Goal: Task Accomplishment & Management: Use online tool/utility

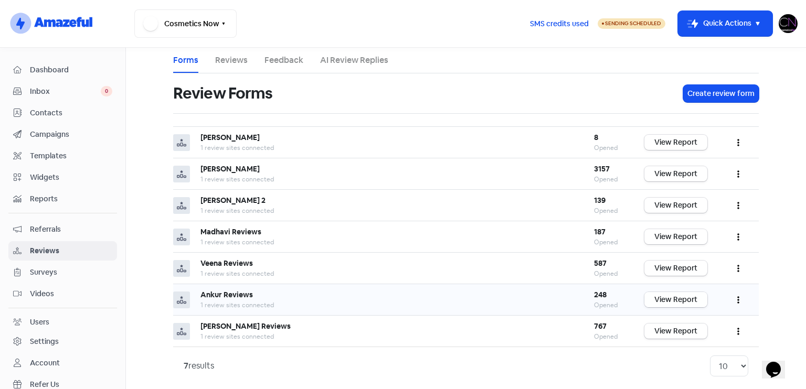
click at [686, 304] on link "View Report" at bounding box center [675, 299] width 63 height 15
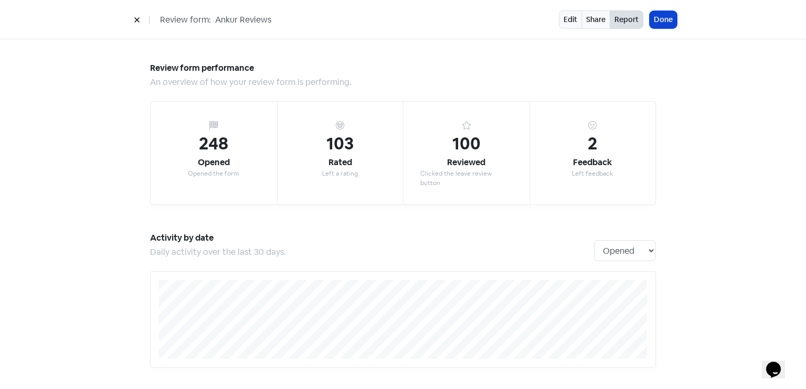
click at [658, 13] on button "Done" at bounding box center [662, 19] width 27 height 17
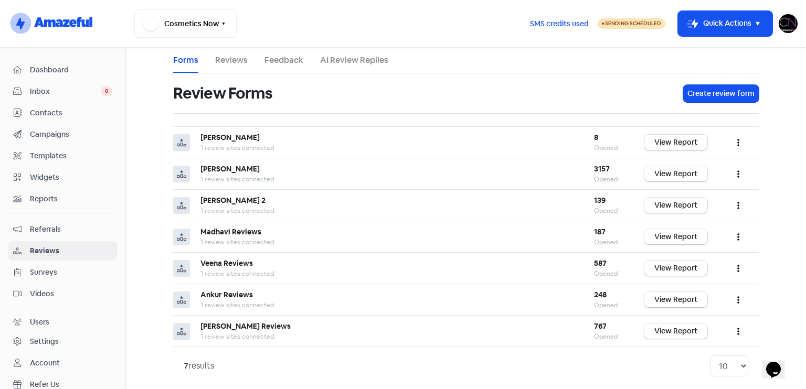
click at [88, 70] on span "Dashboard" at bounding box center [71, 70] width 82 height 11
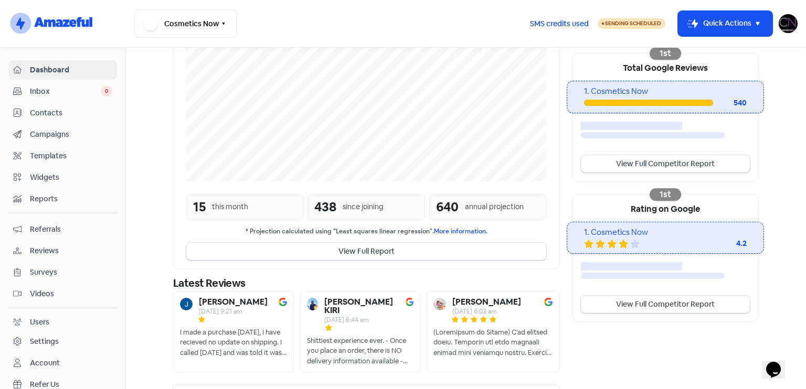
scroll to position [209, 0]
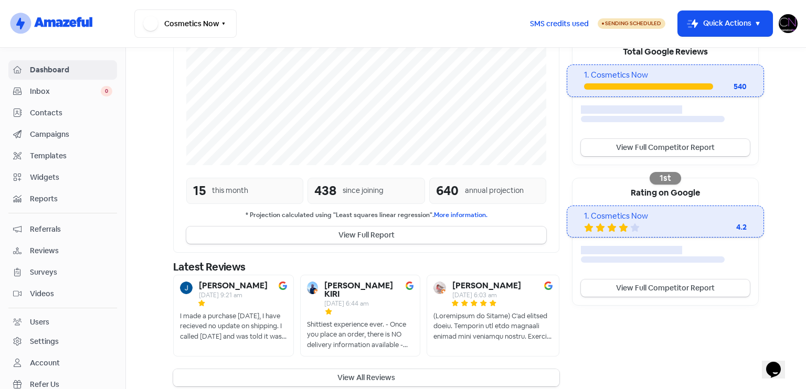
click at [412, 369] on button "View All Reviews" at bounding box center [366, 377] width 386 height 17
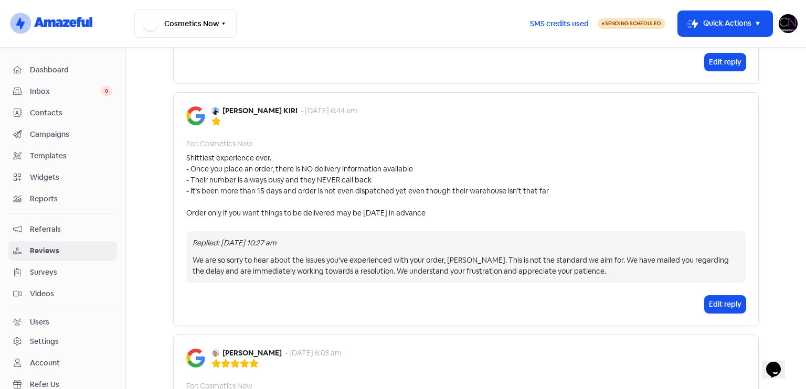
scroll to position [598, 0]
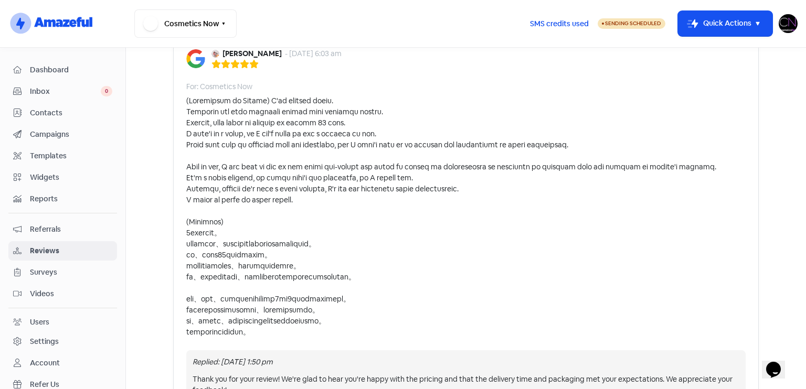
click at [61, 60] on link "Dashboard" at bounding box center [62, 69] width 109 height 19
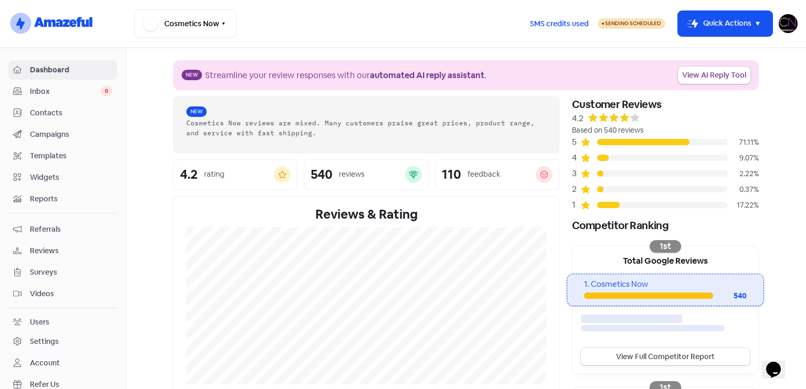
click at [80, 252] on span "Reviews" at bounding box center [71, 250] width 82 height 11
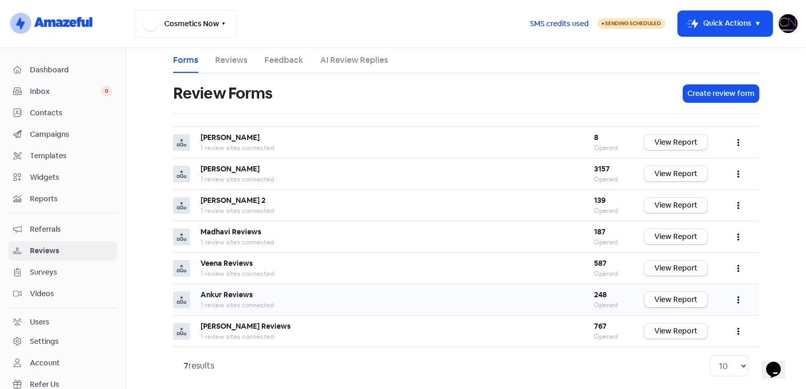
click at [695, 287] on td "View Report" at bounding box center [676, 299] width 84 height 31
click at [688, 305] on td "View Report" at bounding box center [676, 299] width 84 height 31
click at [679, 302] on link "View Report" at bounding box center [675, 299] width 63 height 15
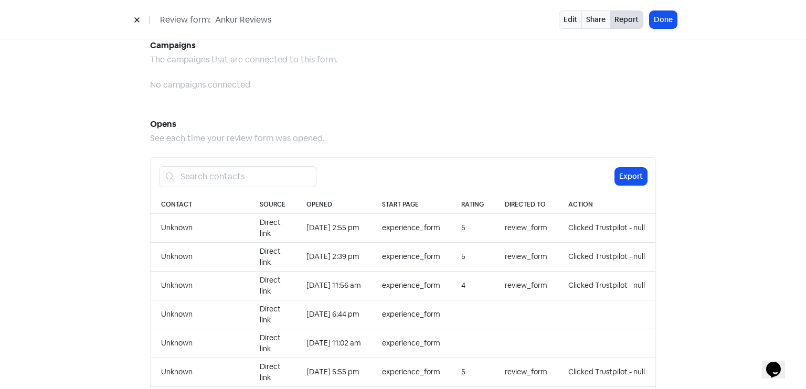
scroll to position [1078, 0]
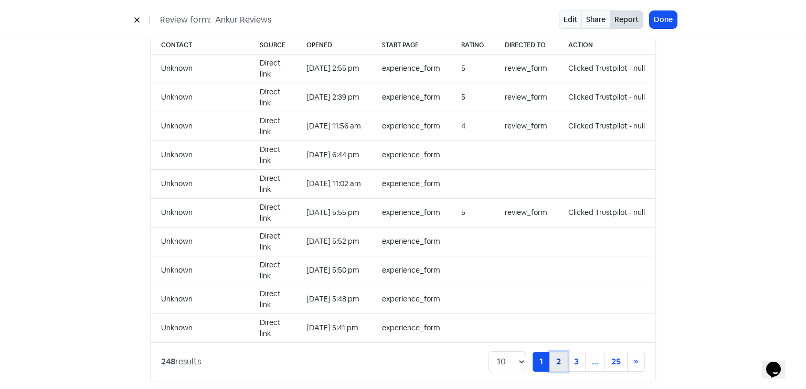
click at [561, 352] on link "2" at bounding box center [558, 362] width 18 height 20
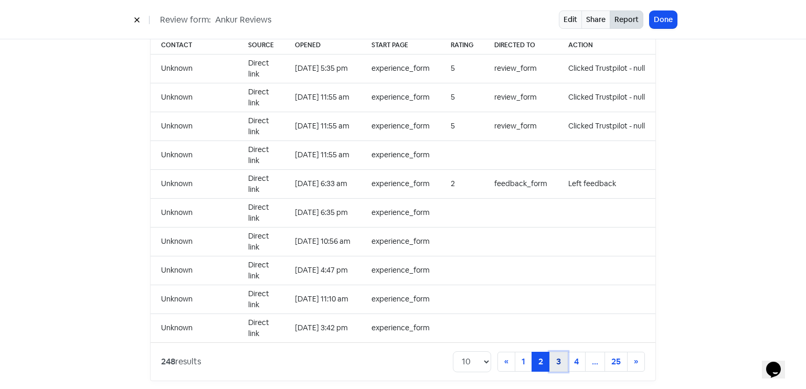
click at [552, 352] on link "3" at bounding box center [558, 362] width 18 height 20
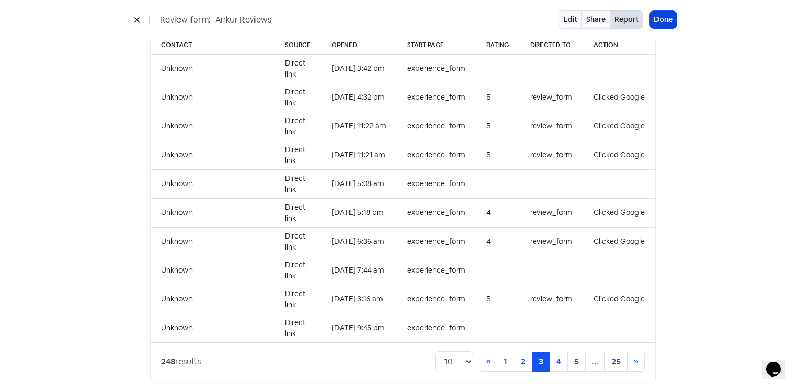
click at [660, 20] on button "Done" at bounding box center [662, 19] width 27 height 17
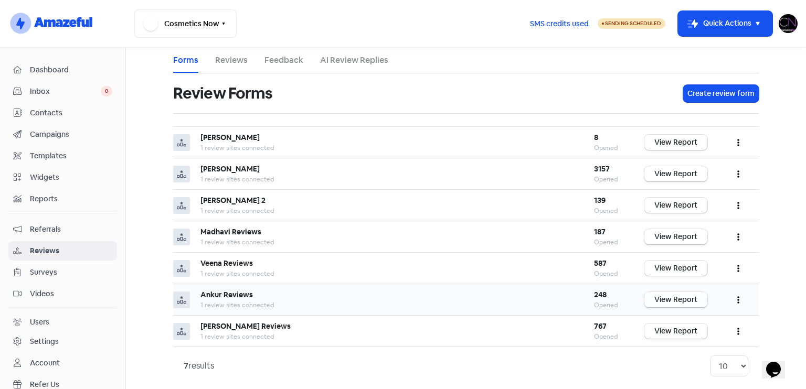
click at [682, 302] on link "View Report" at bounding box center [675, 299] width 63 height 15
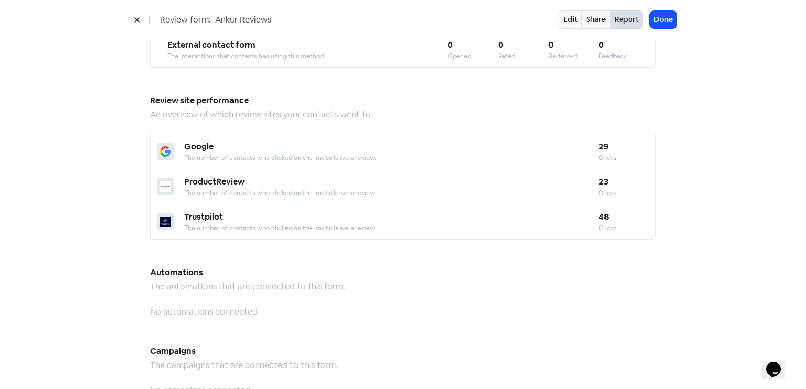
scroll to position [918, 0]
